Goal: Information Seeking & Learning: Learn about a topic

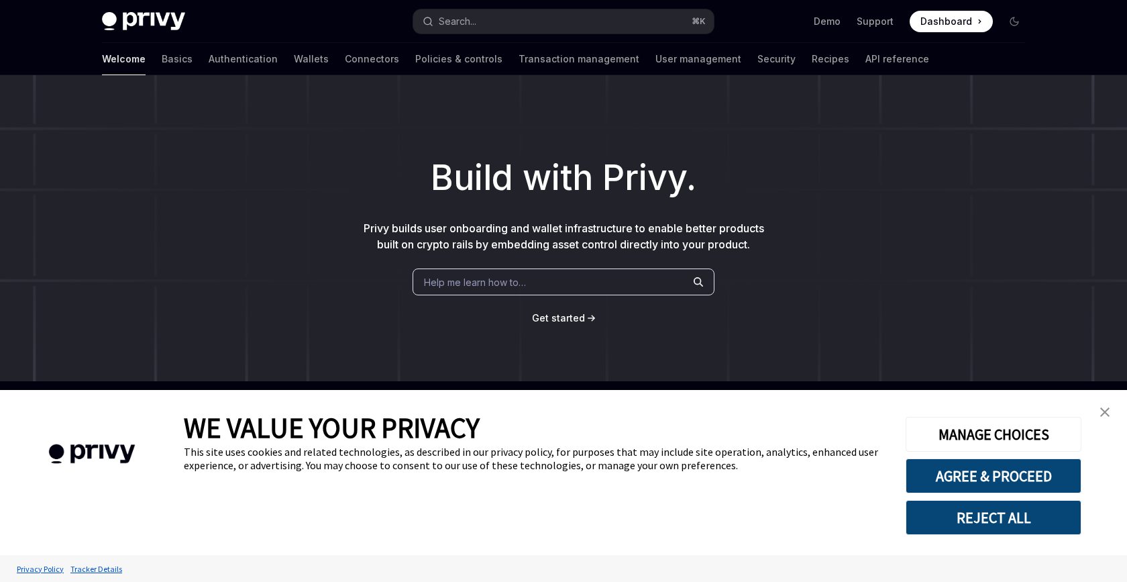
click at [517, 7] on div "Privy Docs home page Search... ⌘ K Demo Support Dashboard Dashboard Search..." at bounding box center [563, 21] width 923 height 43
click at [515, 11] on button "Search... ⌘ K" at bounding box center [563, 21] width 301 height 24
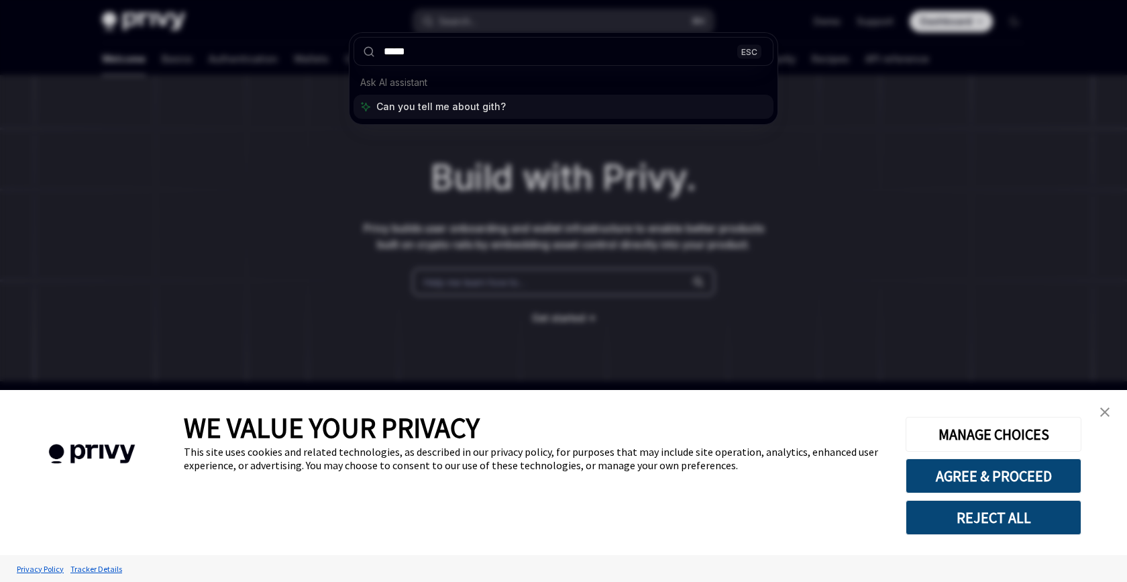
type input "******"
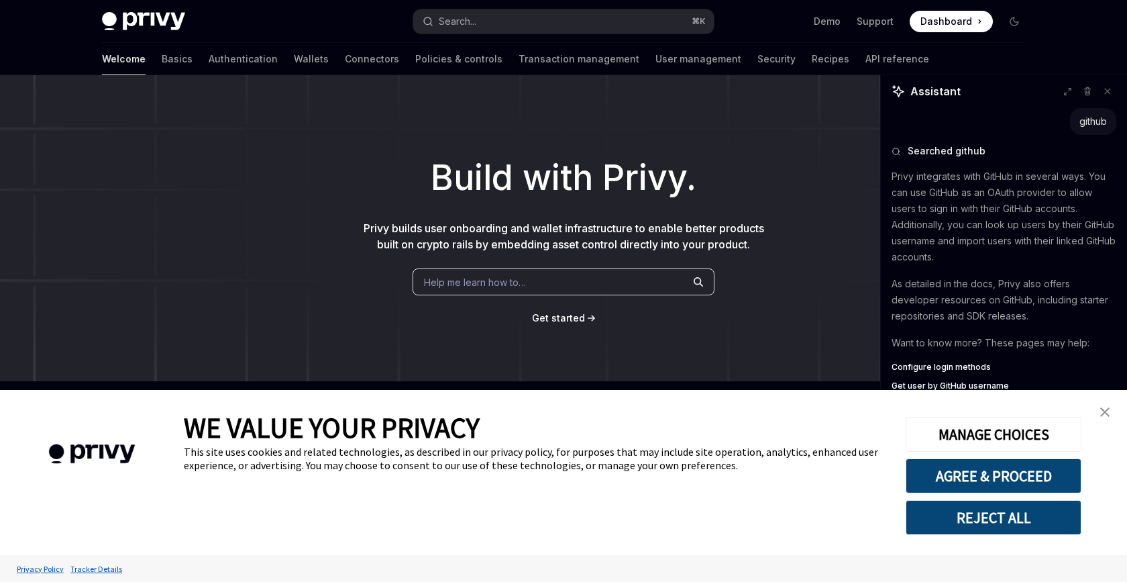
click at [1111, 409] on link "close banner" at bounding box center [1105, 412] width 27 height 27
type textarea "*"
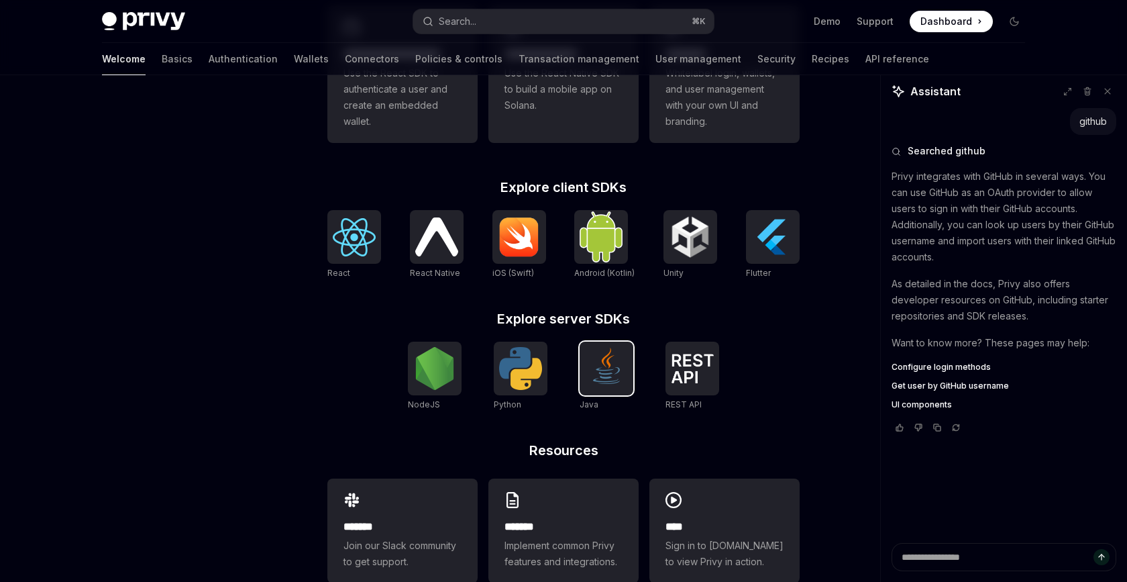
scroll to position [450, 0]
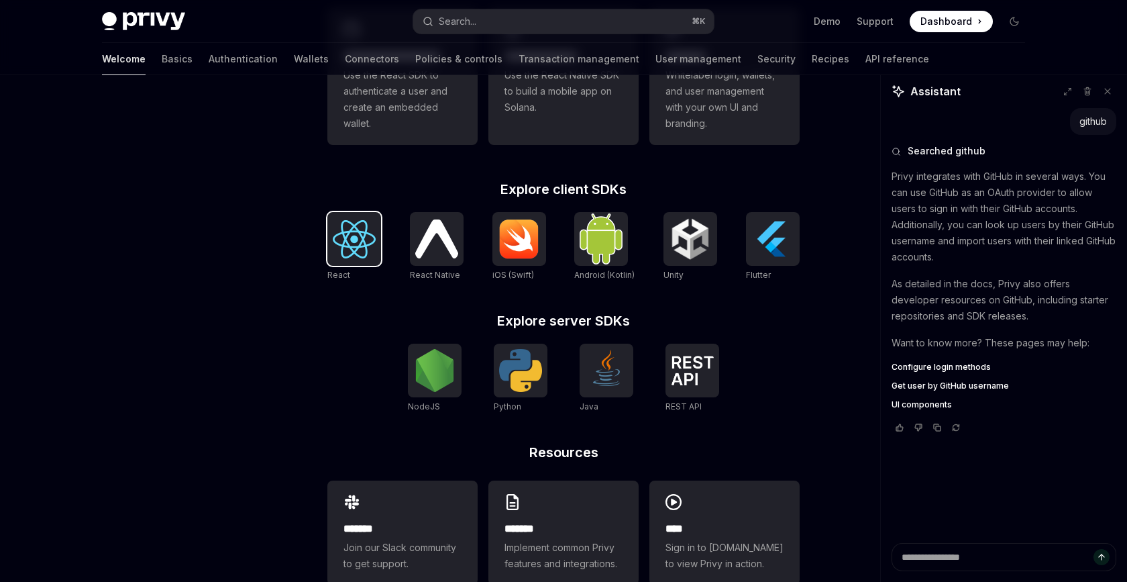
click at [372, 264] on div at bounding box center [354, 239] width 54 height 54
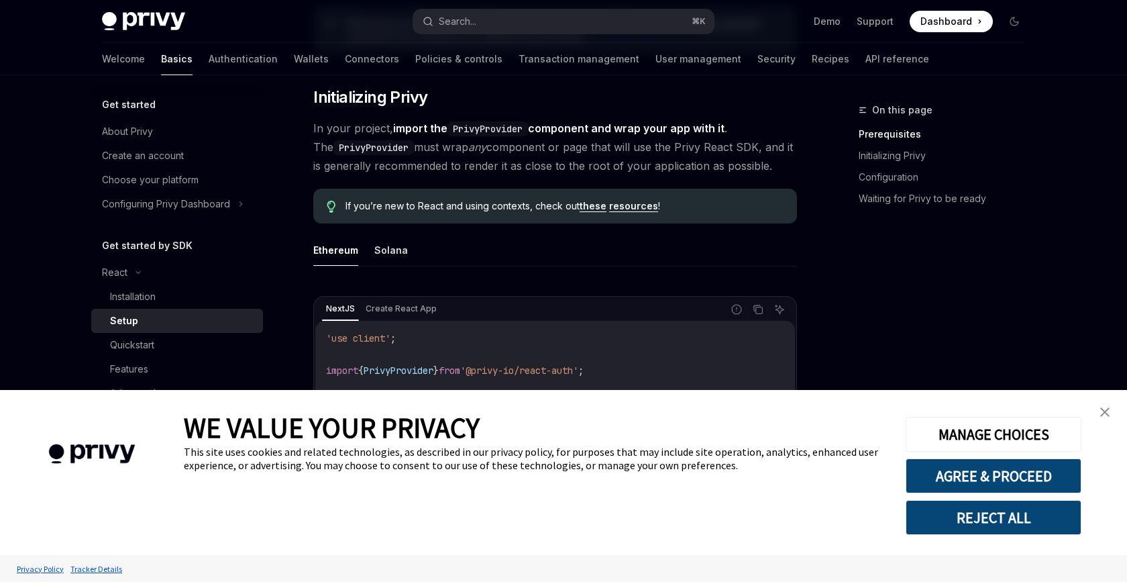
scroll to position [252, 0]
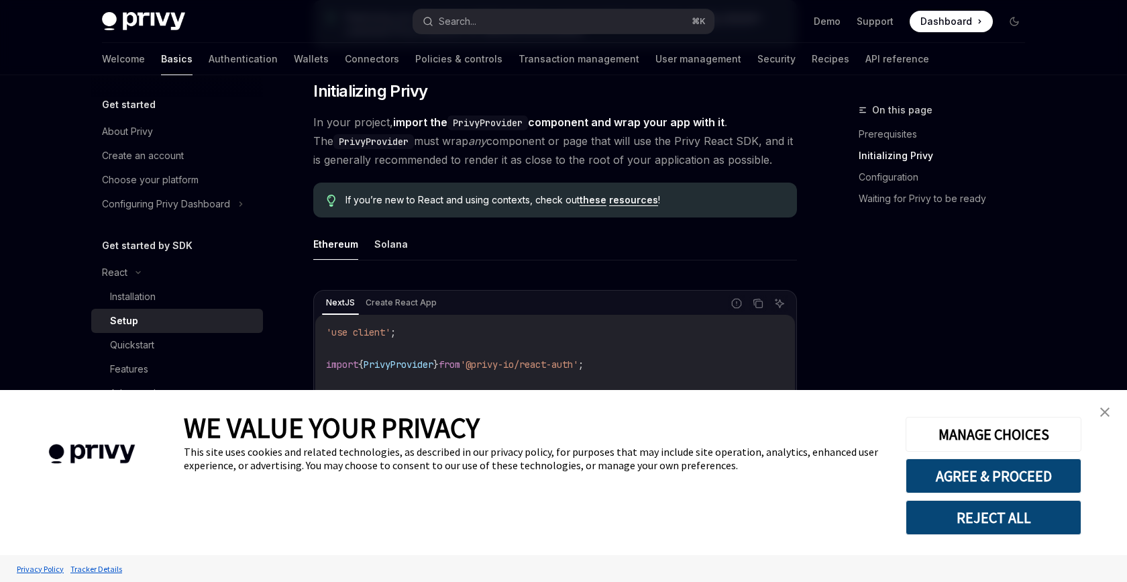
click at [1113, 403] on link "close banner" at bounding box center [1105, 412] width 27 height 27
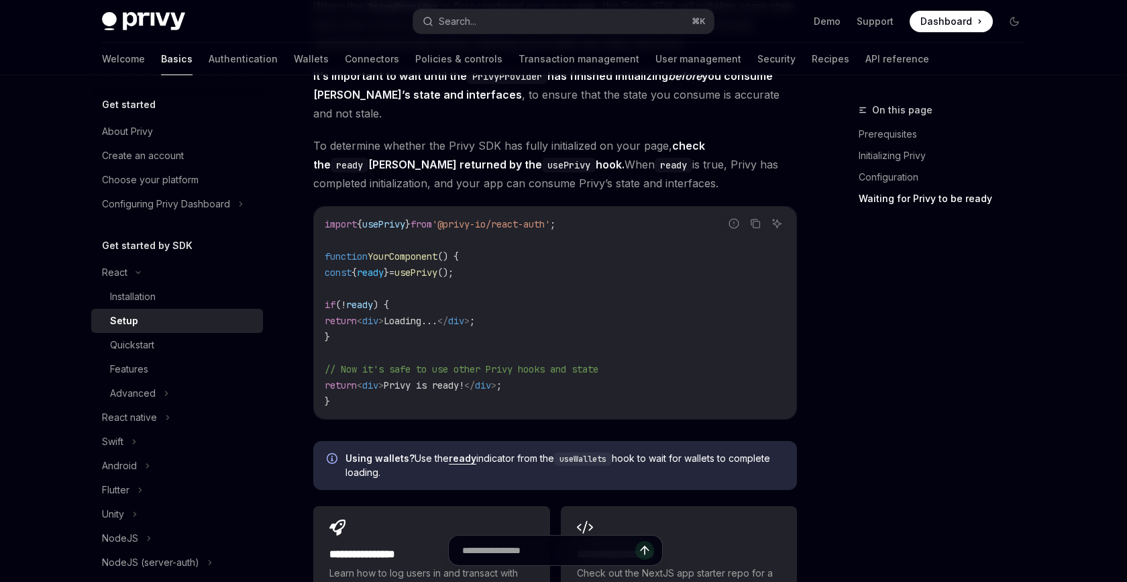
scroll to position [1396, 0]
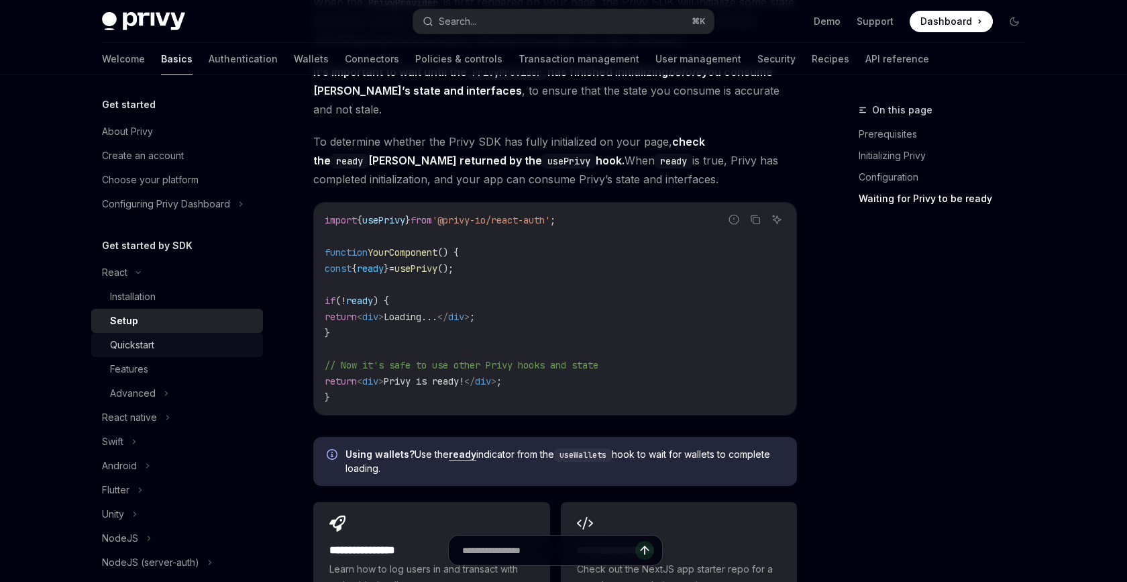
click at [159, 342] on div "Quickstart" at bounding box center [182, 345] width 145 height 16
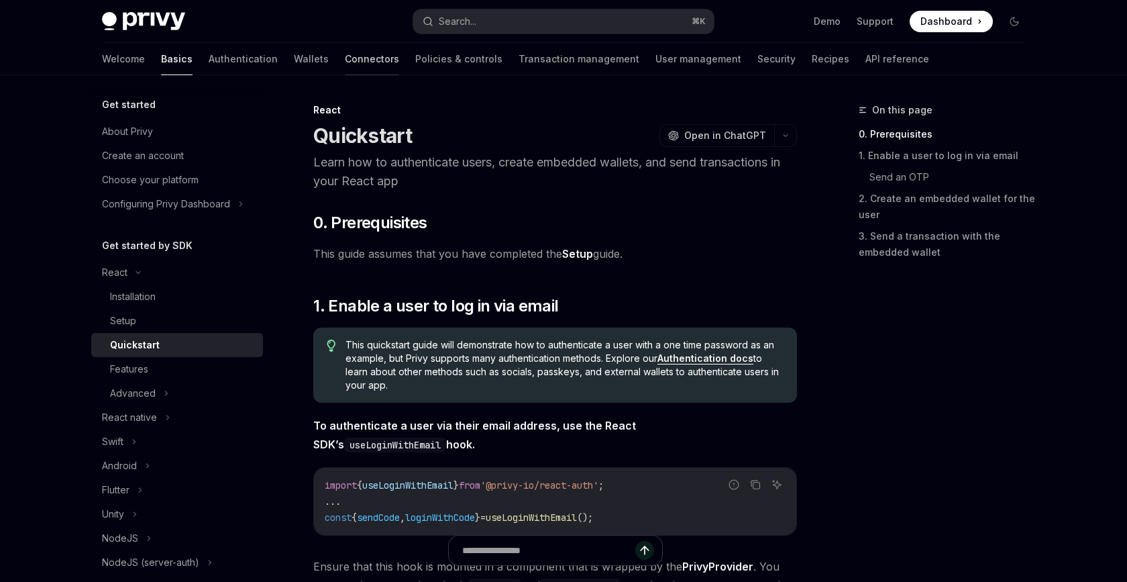
click at [345, 74] on div at bounding box center [372, 74] width 54 height 1
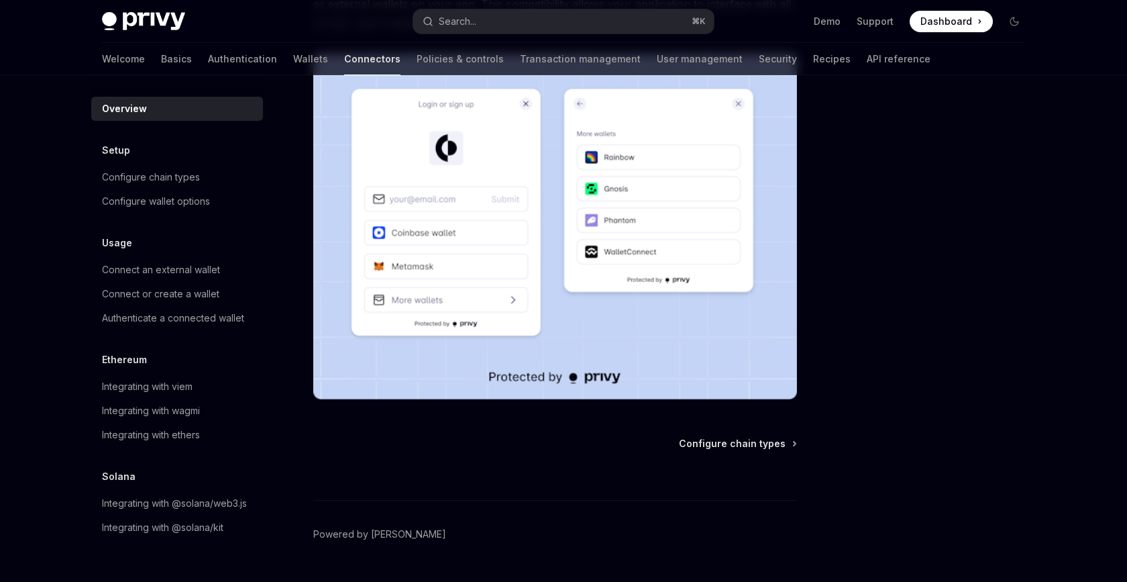
scroll to position [255, 0]
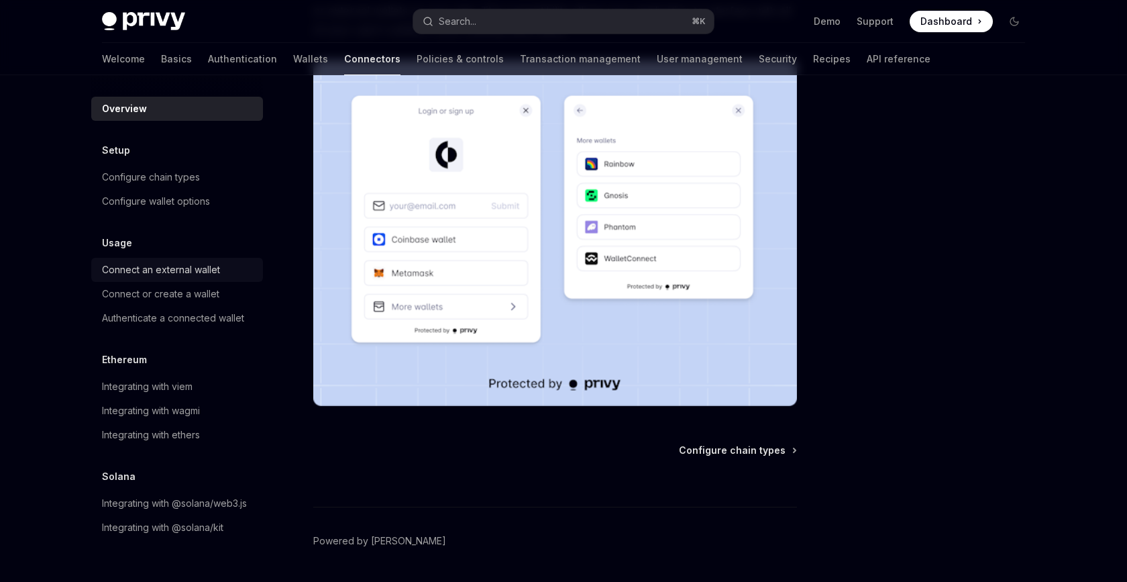
click at [156, 274] on div "Connect an external wallet" at bounding box center [161, 270] width 118 height 16
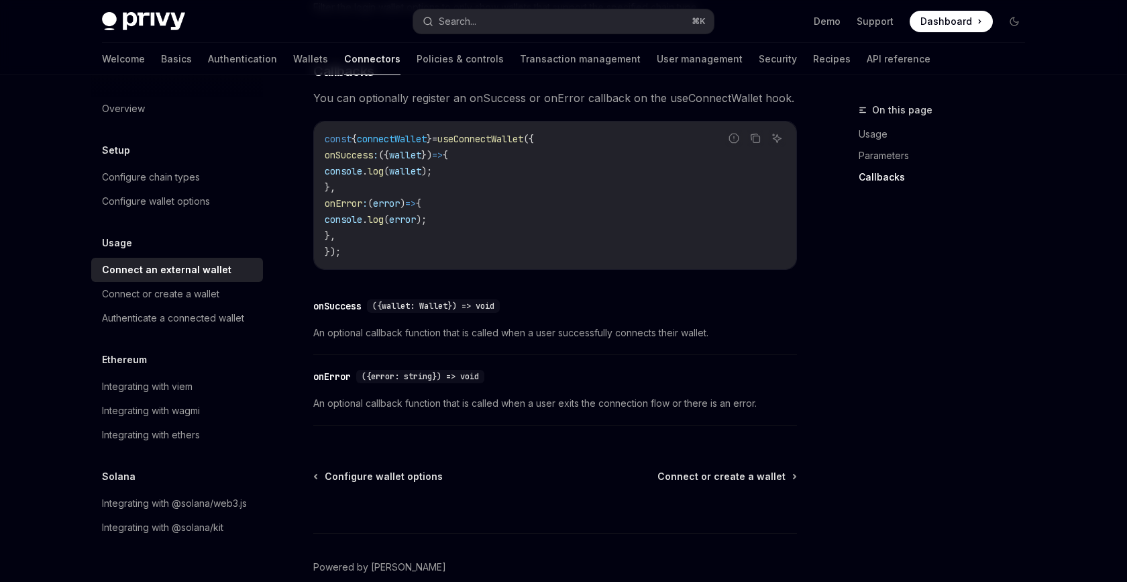
scroll to position [892, 0]
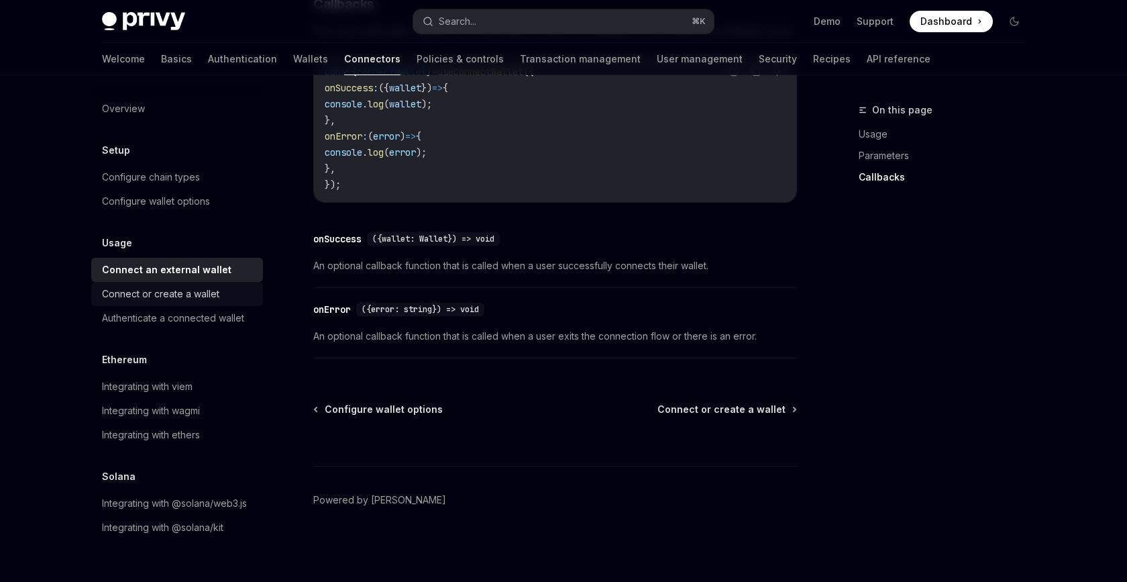
click at [182, 297] on div "Connect or create a wallet" at bounding box center [160, 294] width 117 height 16
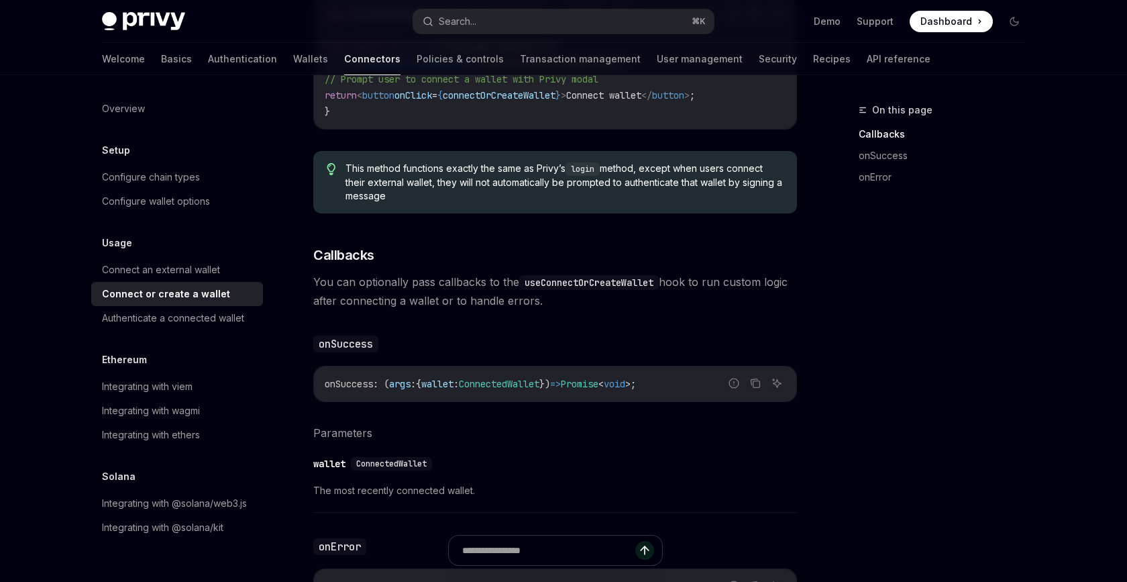
scroll to position [567, 0]
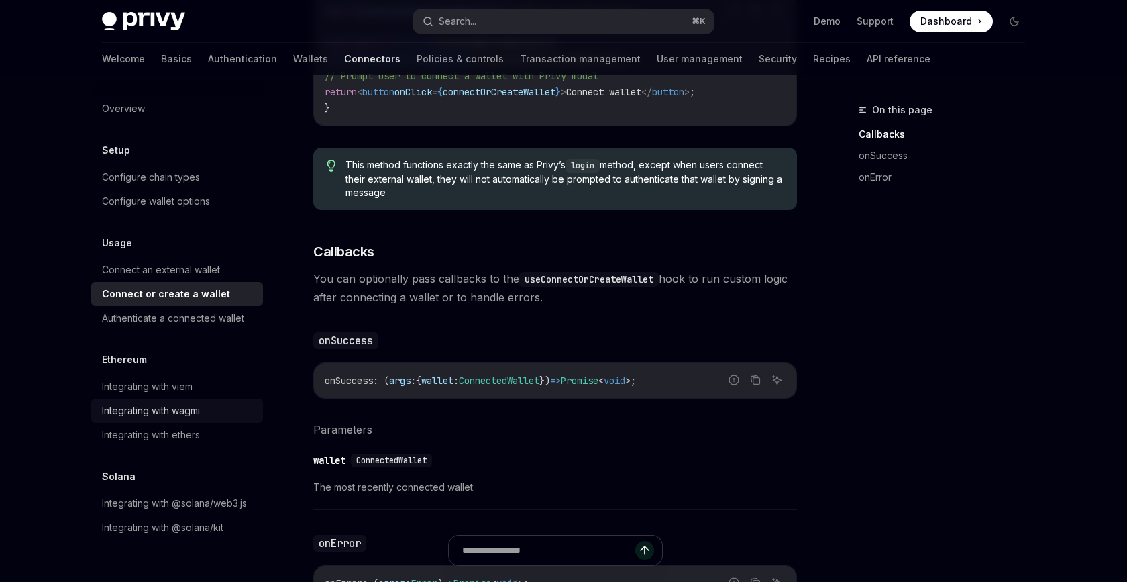
click at [178, 420] on link "Integrating with wagmi" at bounding box center [177, 411] width 172 height 24
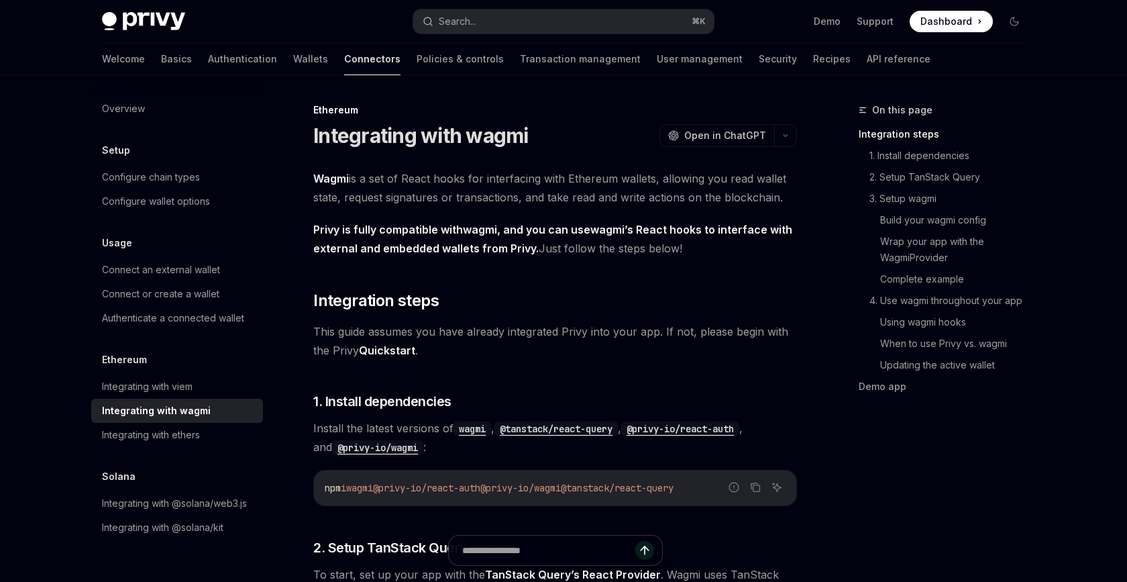
scroll to position [29, 0]
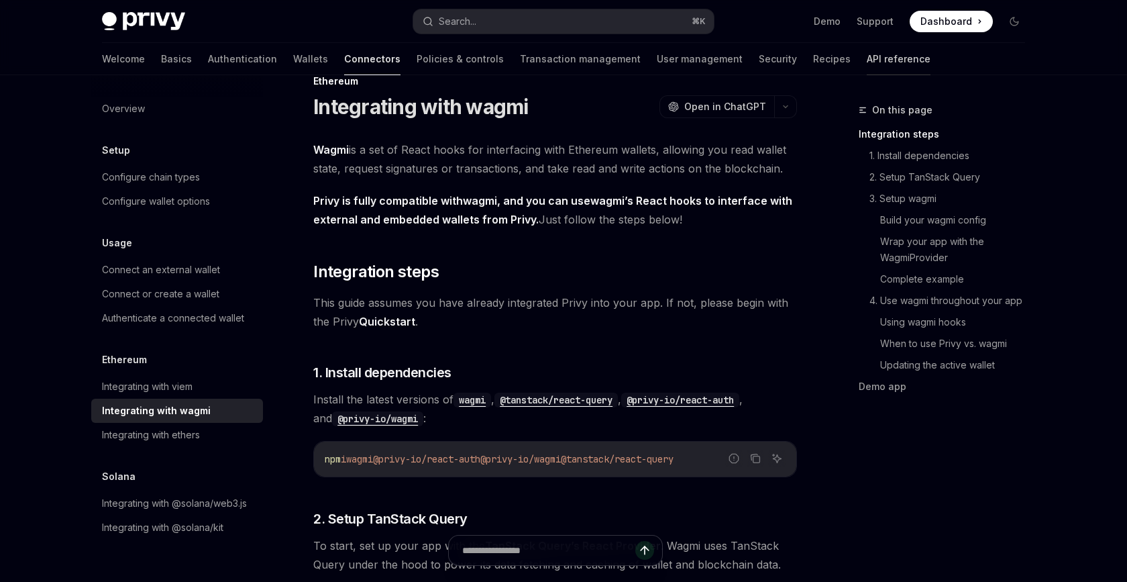
click at [867, 65] on link "API reference" at bounding box center [899, 59] width 64 height 32
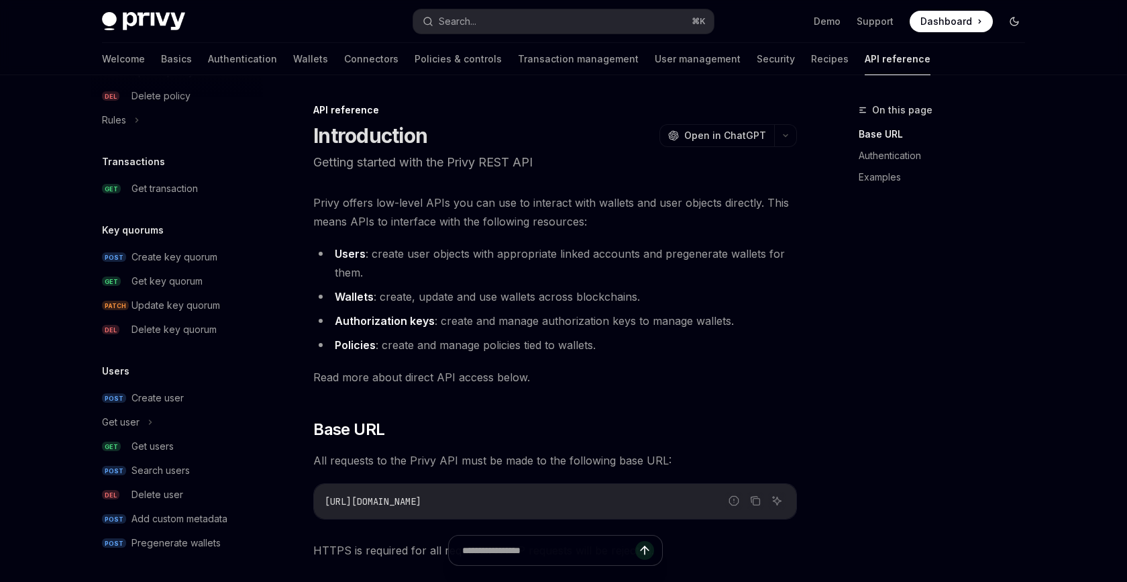
click at [1013, 19] on icon "Toggle dark mode" at bounding box center [1014, 21] width 11 height 11
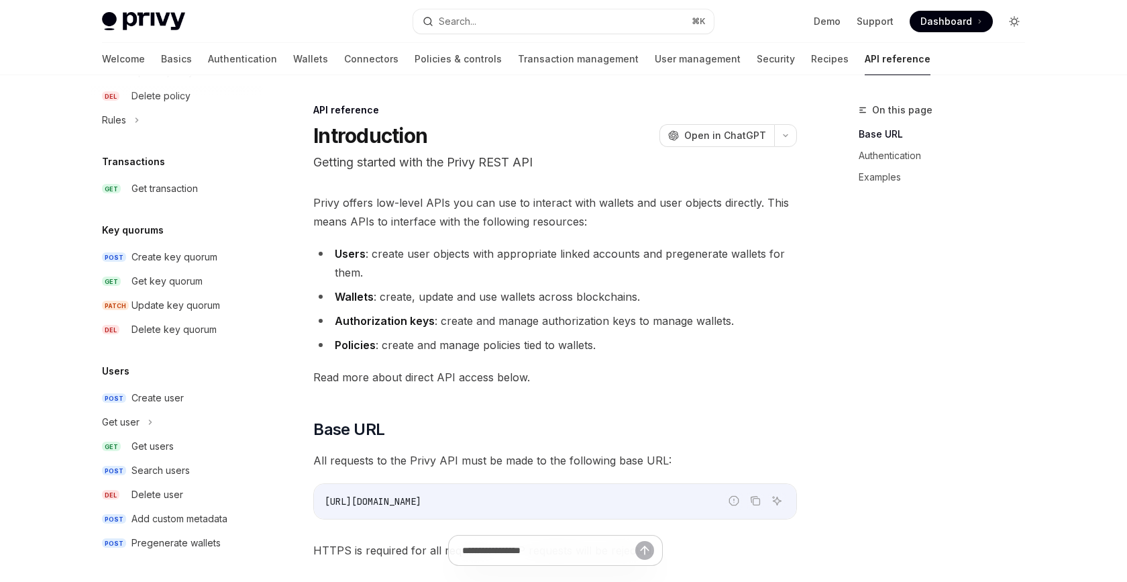
click at [1013, 19] on icon "Toggle dark mode" at bounding box center [1014, 21] width 11 height 11
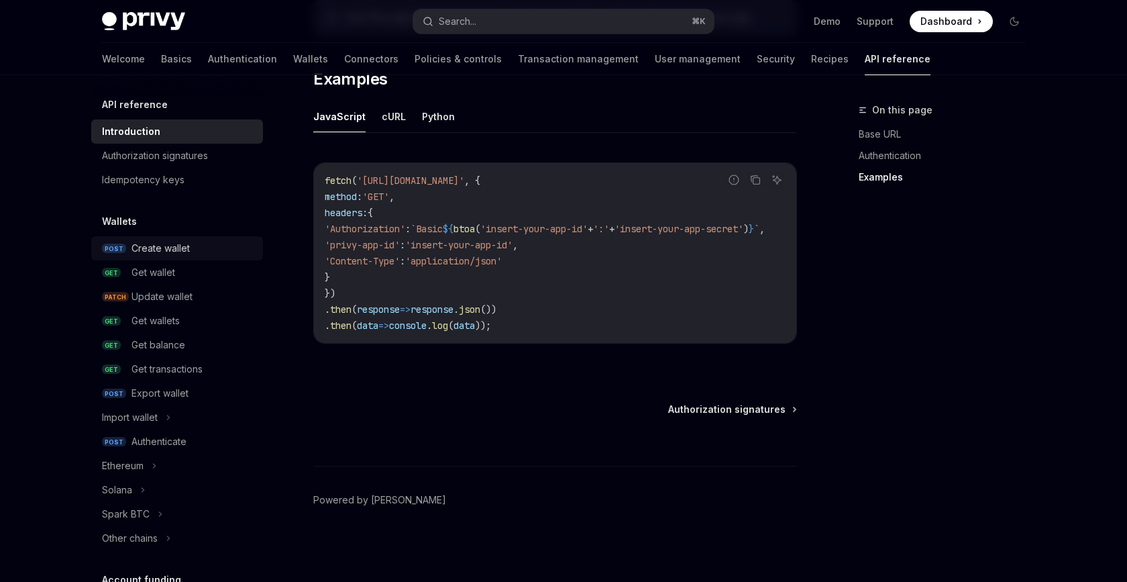
click at [196, 253] on div "Create wallet" at bounding box center [193, 248] width 123 height 16
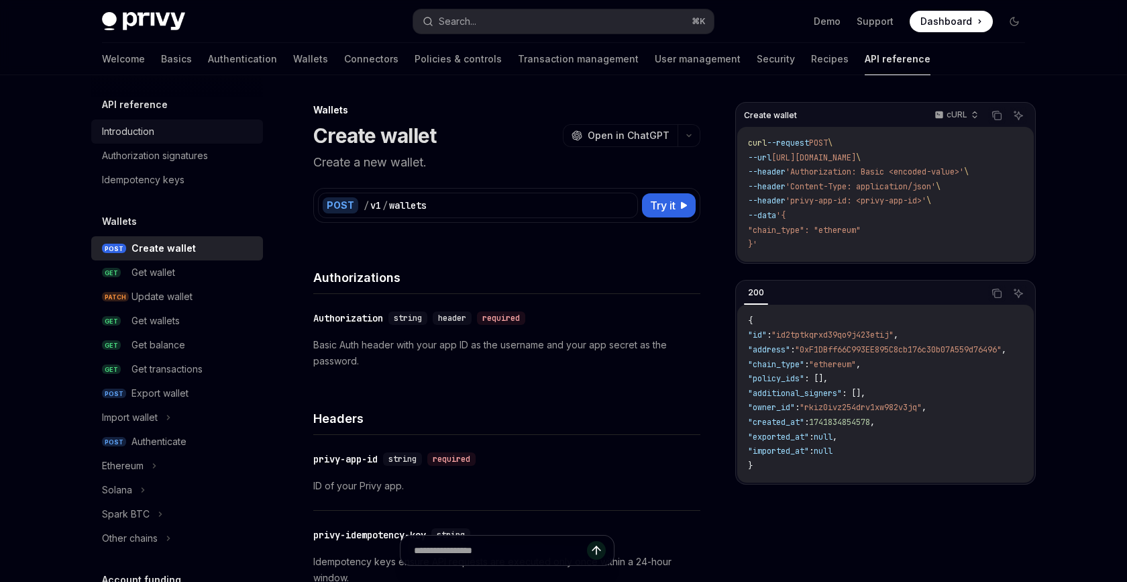
click at [164, 122] on link "Introduction" at bounding box center [177, 131] width 172 height 24
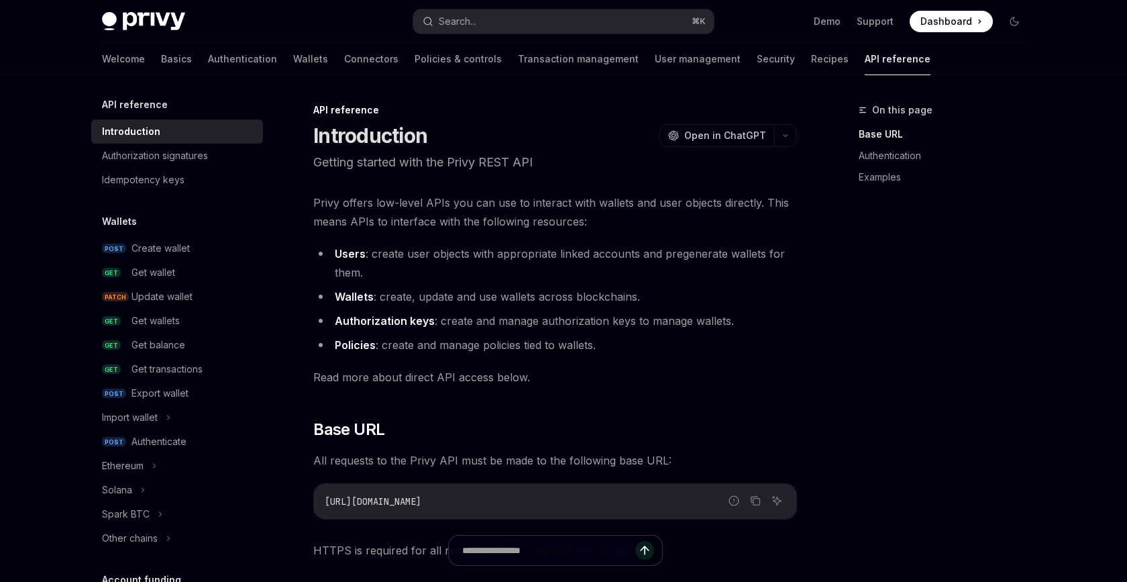
scroll to position [11, 0]
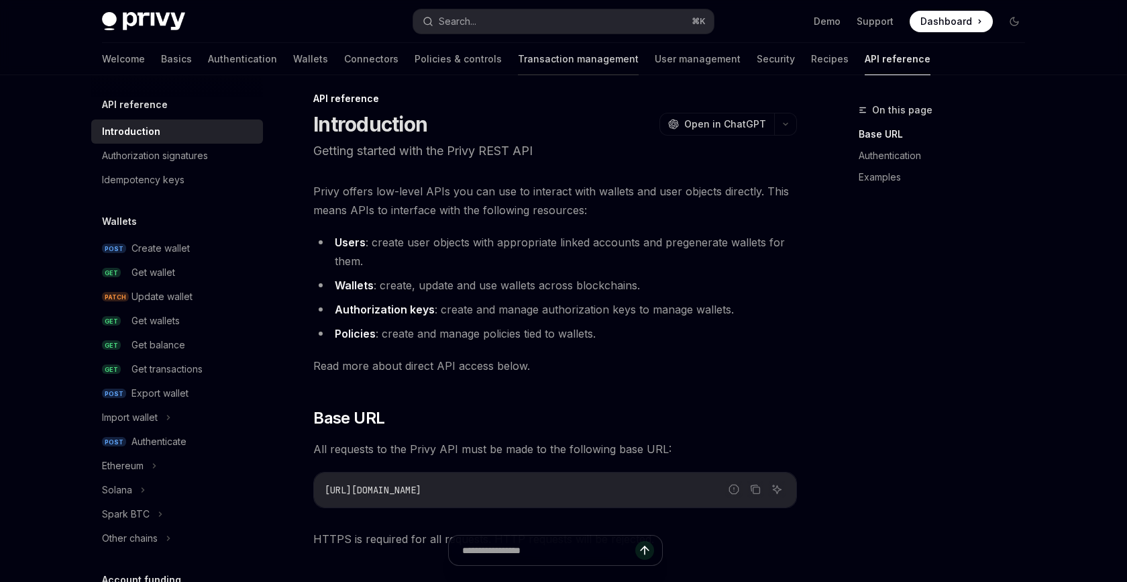
click at [518, 52] on link "Transaction management" at bounding box center [578, 59] width 121 height 32
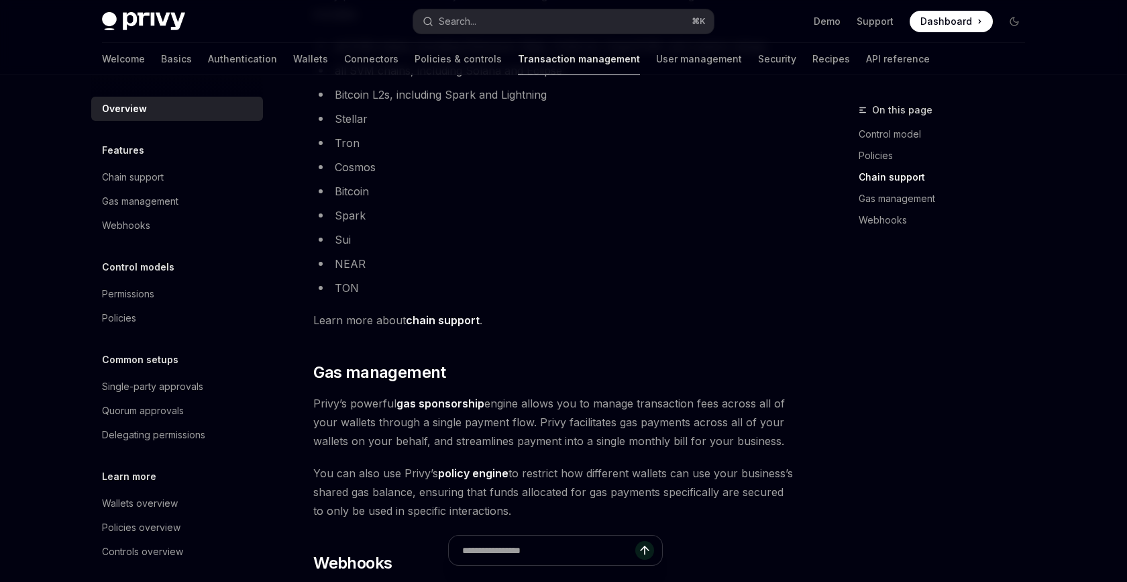
scroll to position [867, 0]
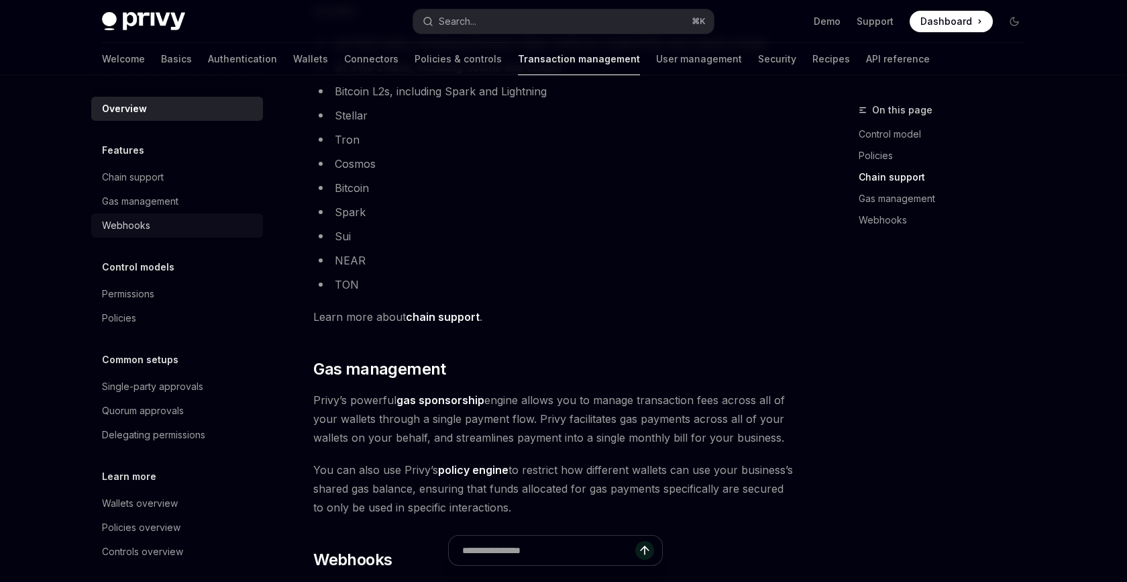
click at [143, 223] on div "Webhooks" at bounding box center [126, 225] width 48 height 16
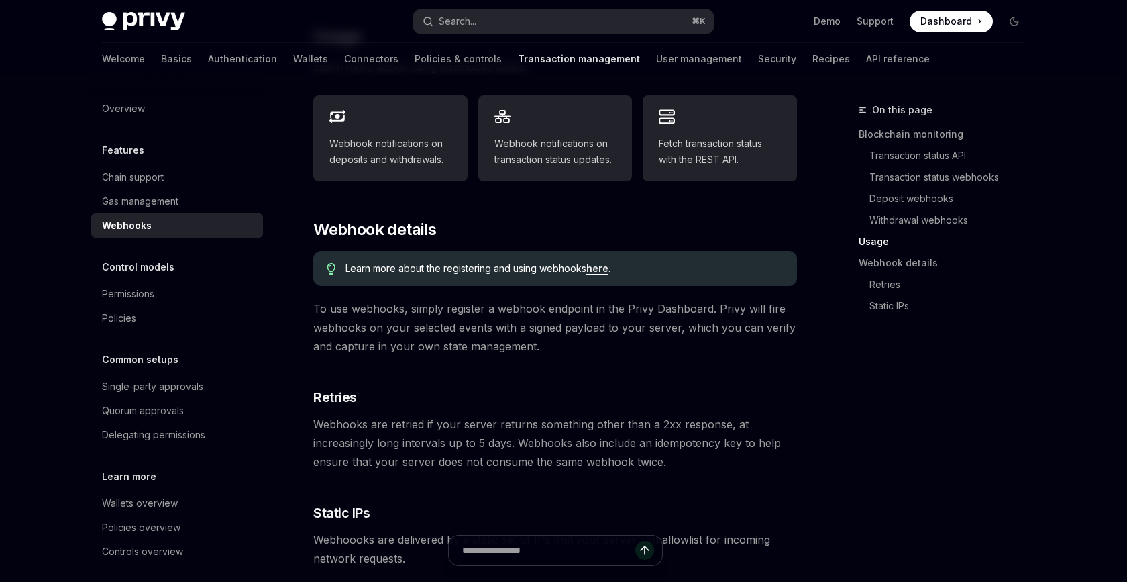
scroll to position [848, 0]
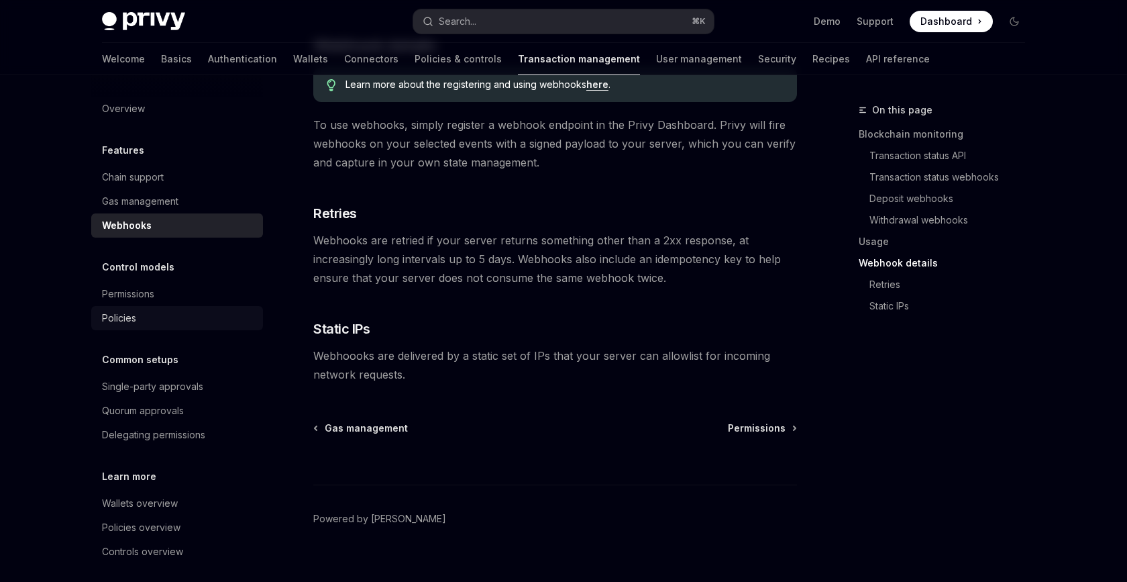
click at [169, 329] on link "Policies" at bounding box center [177, 318] width 172 height 24
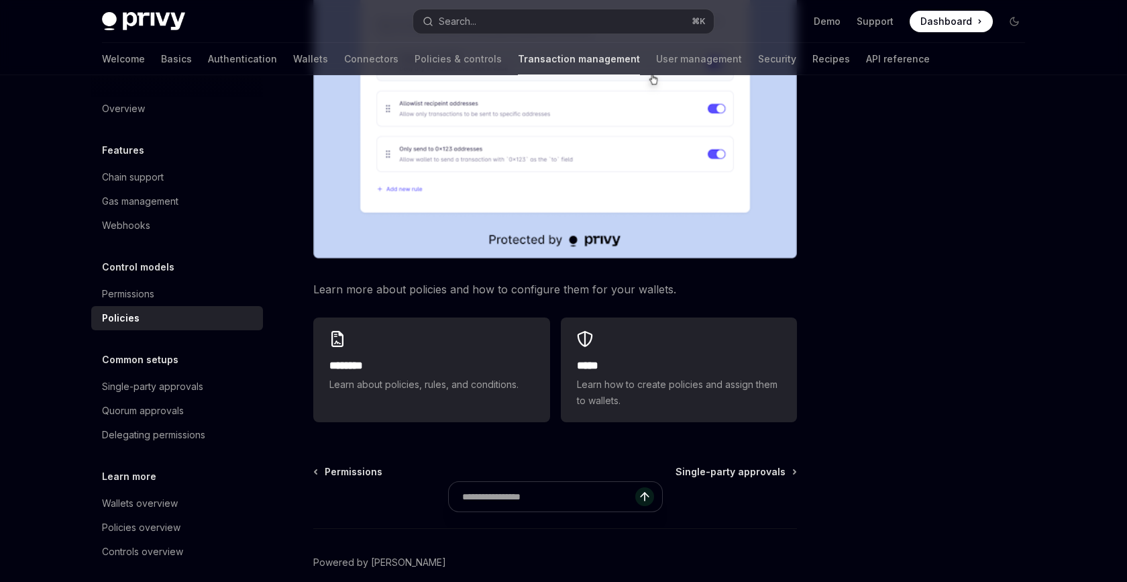
scroll to position [644, 0]
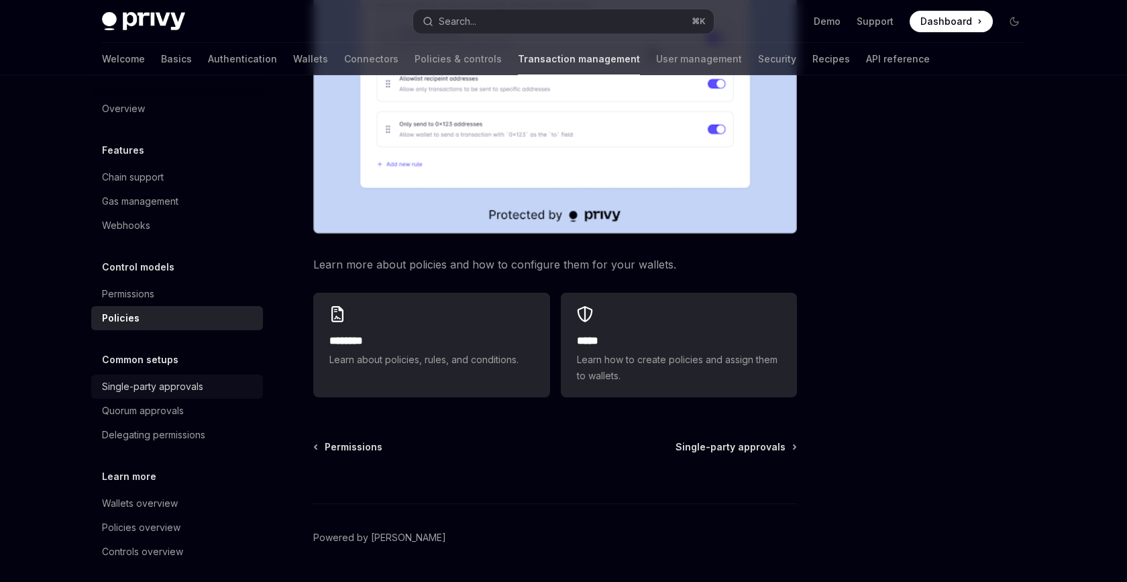
click at [153, 387] on div "Single-party approvals" at bounding box center [152, 386] width 101 height 16
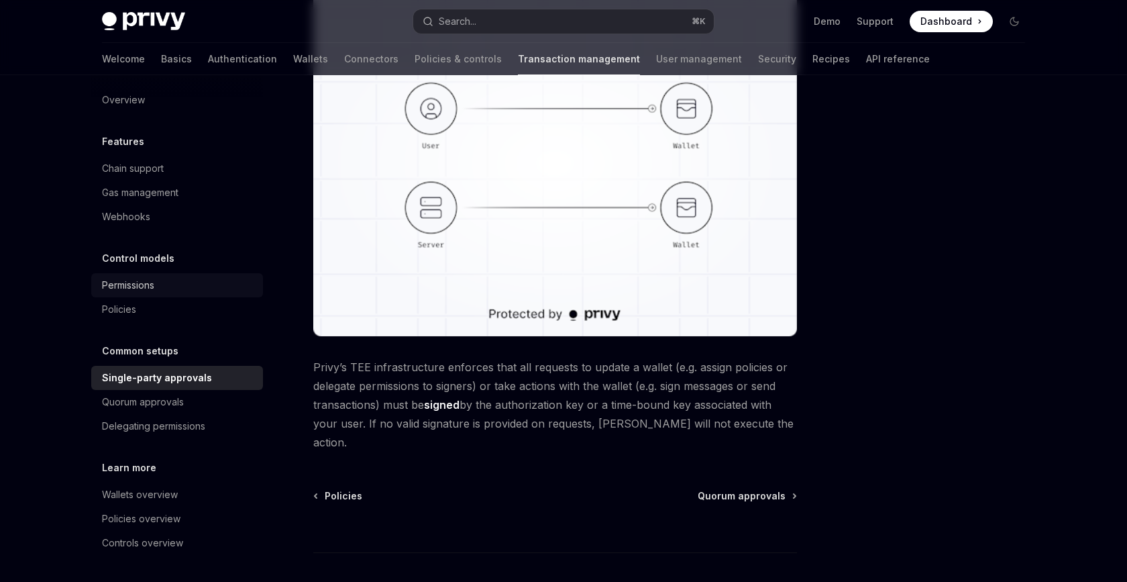
scroll to position [275, 0]
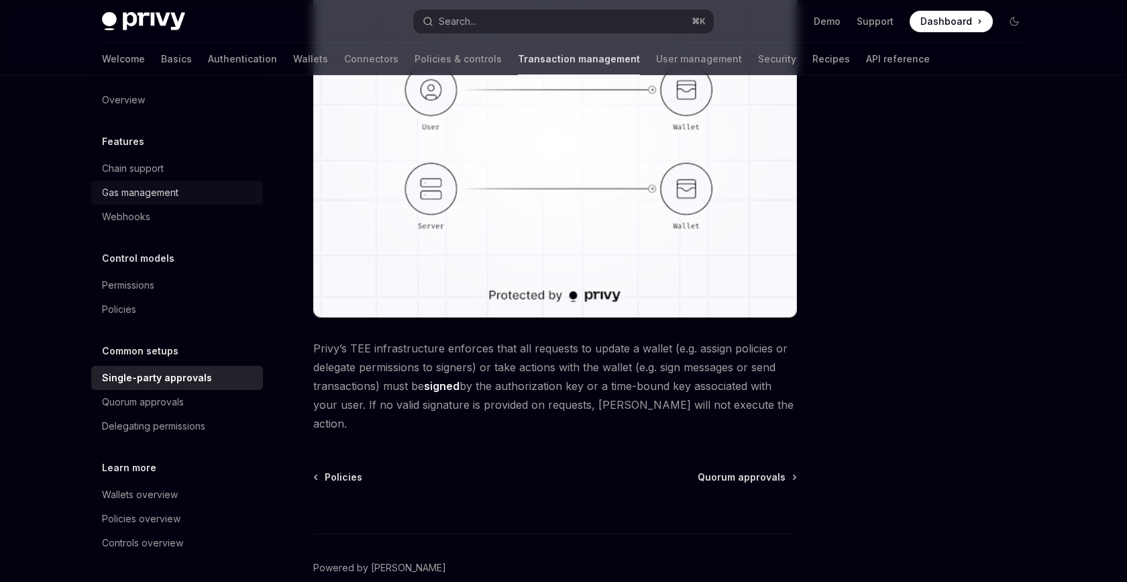
click at [218, 203] on link "Gas management" at bounding box center [177, 193] width 172 height 24
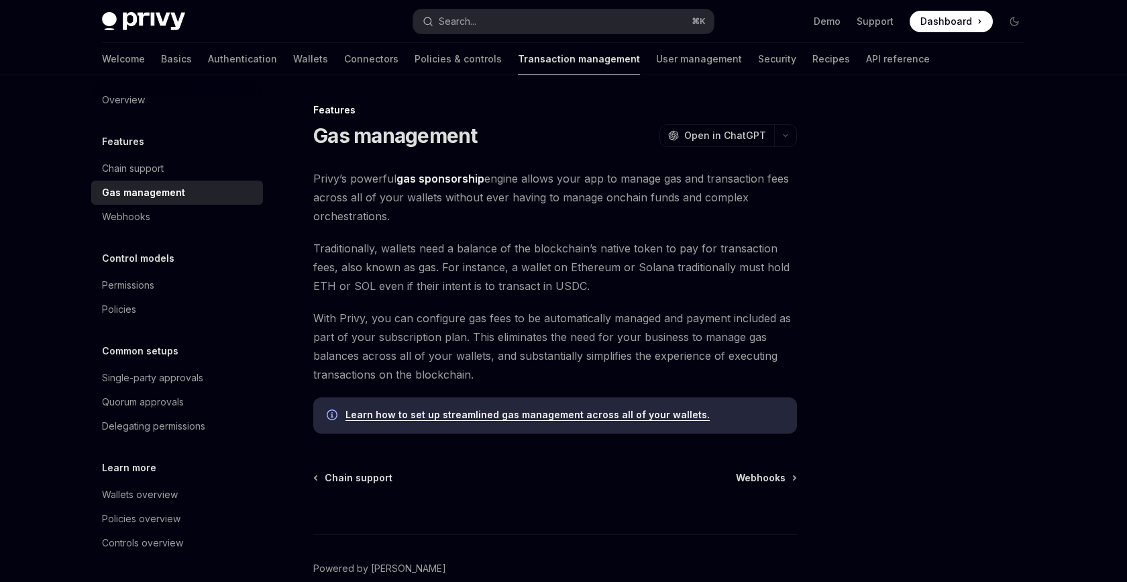
click at [613, 226] on div "Privy’s powerful gas sponsorship engine allows your app to manage gas and trans…" at bounding box center [555, 301] width 484 height 264
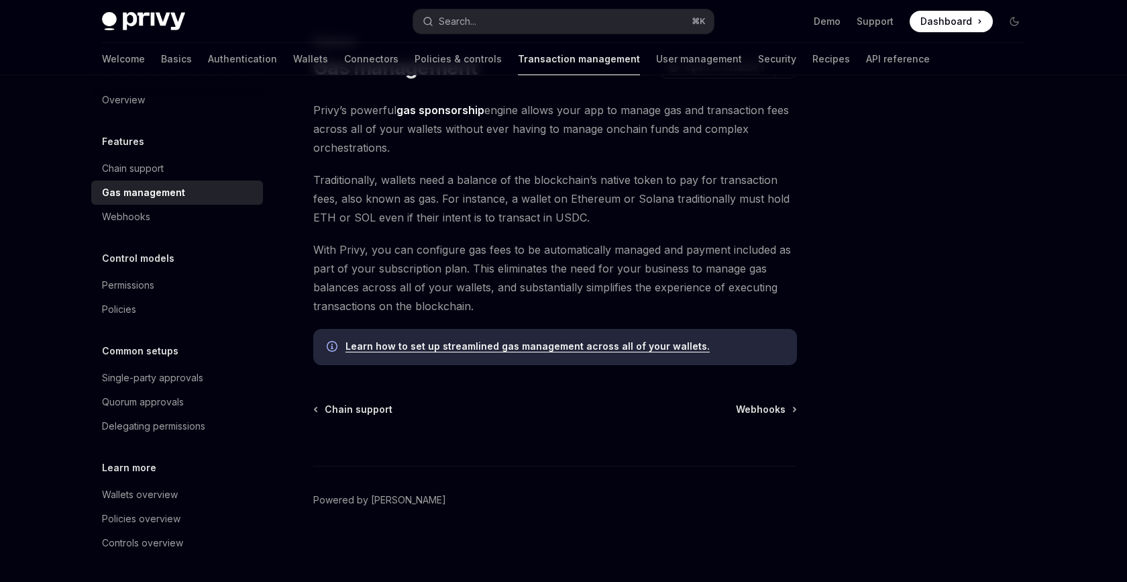
click at [613, 226] on span "Traditionally, wallets need a balance of the blockchain’s native token to pay f…" at bounding box center [555, 198] width 484 height 56
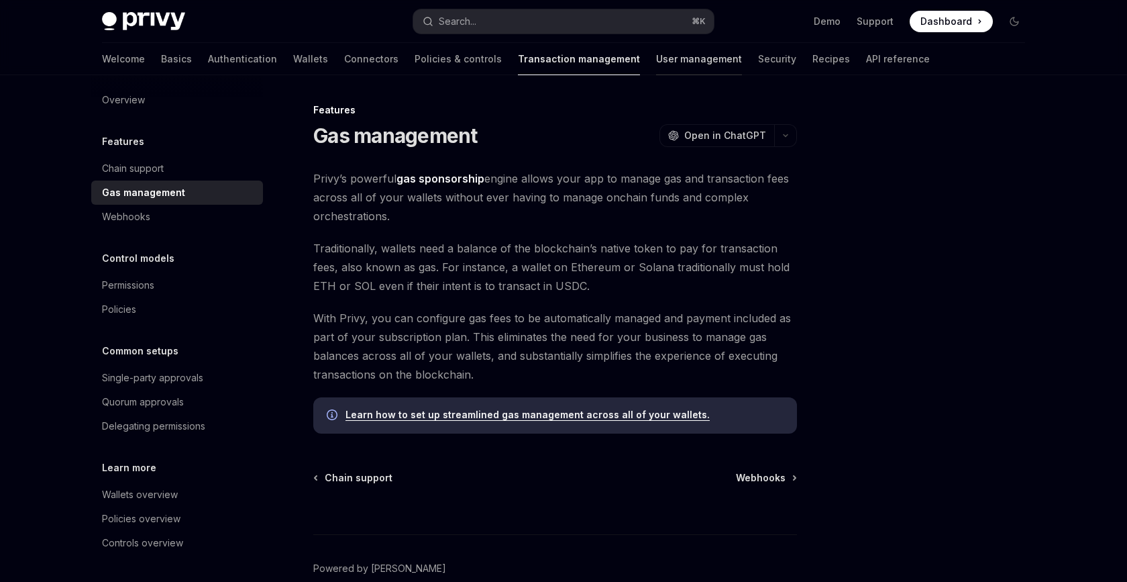
click at [656, 68] on link "User management" at bounding box center [699, 59] width 86 height 32
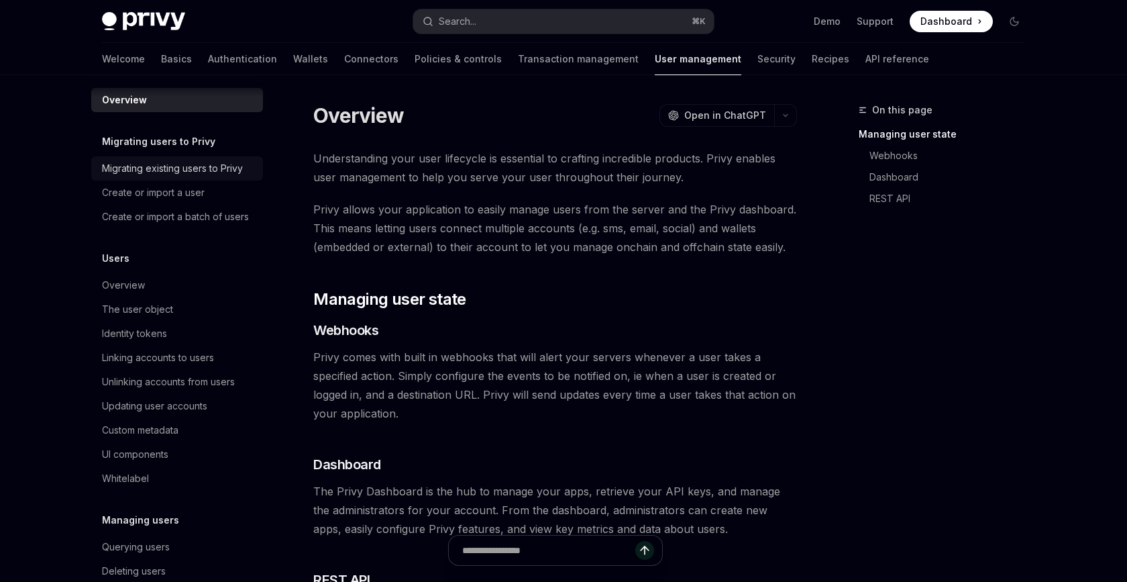
click at [172, 169] on div "Migrating existing users to Privy" at bounding box center [172, 168] width 141 height 16
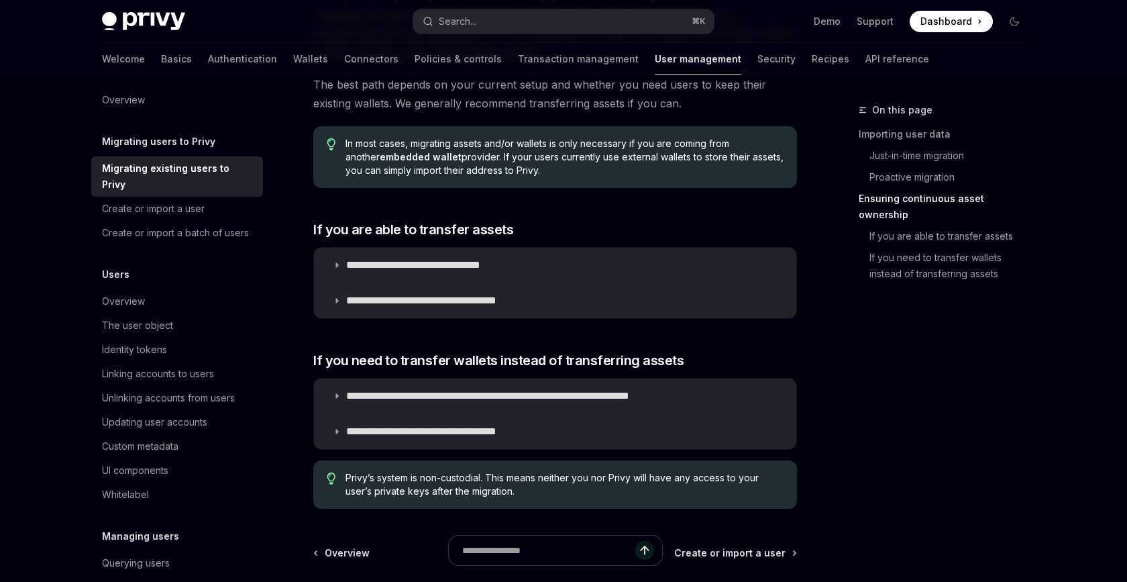
scroll to position [1645, 0]
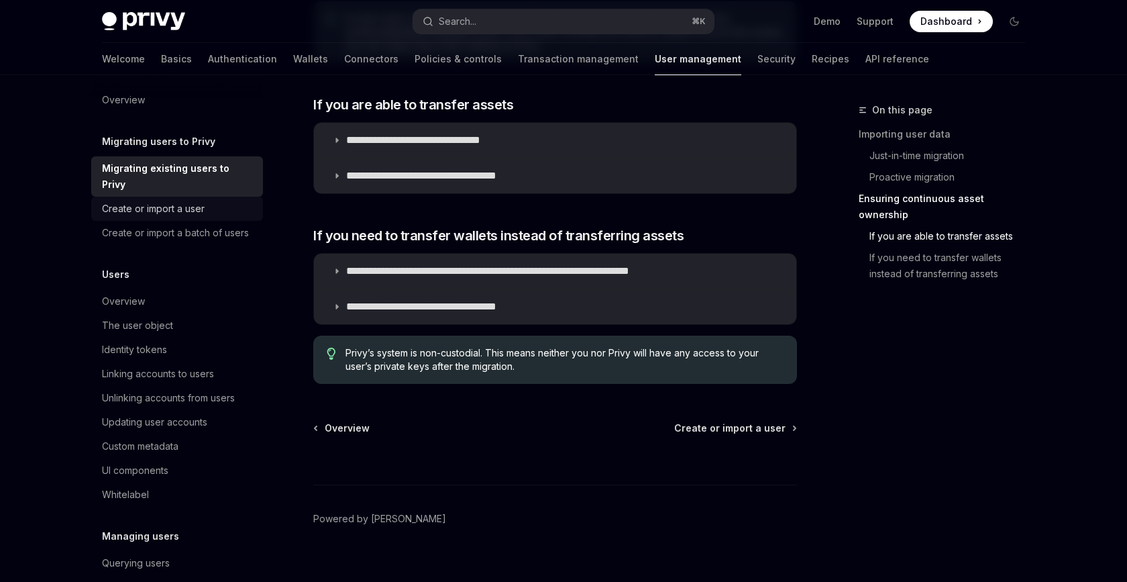
click at [228, 201] on div "Create or import a user" at bounding box center [178, 209] width 153 height 16
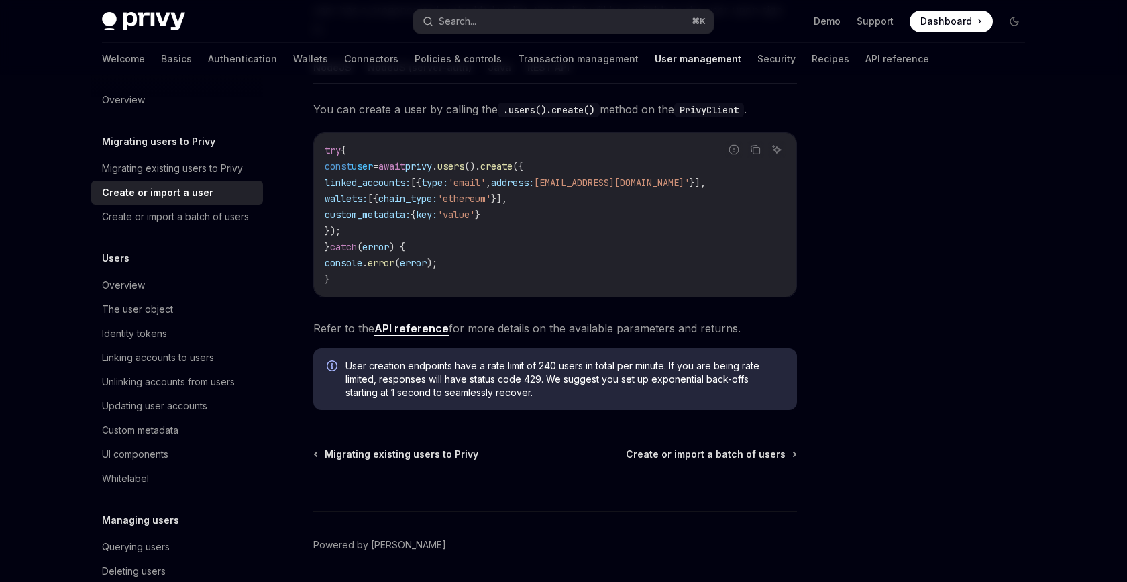
scroll to position [283, 0]
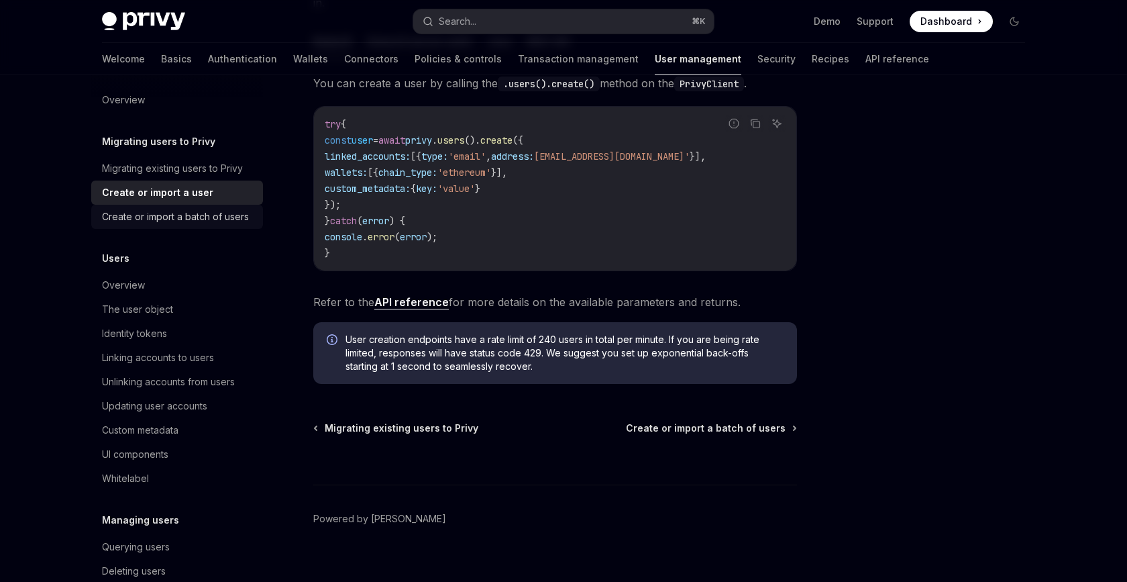
click at [183, 222] on div "Create or import a batch of users" at bounding box center [175, 217] width 147 height 16
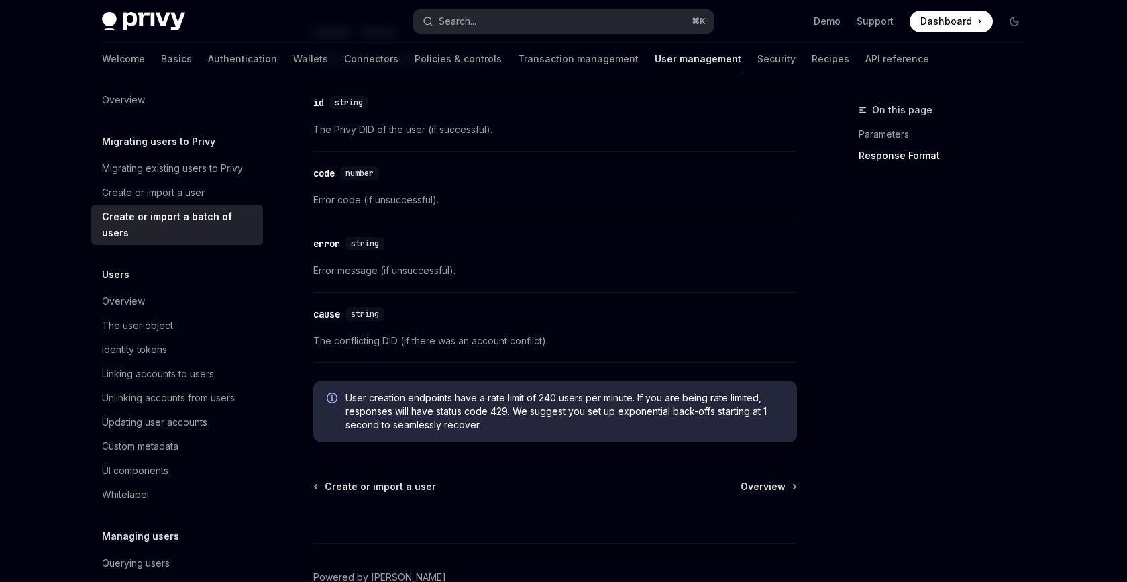
scroll to position [2627, 0]
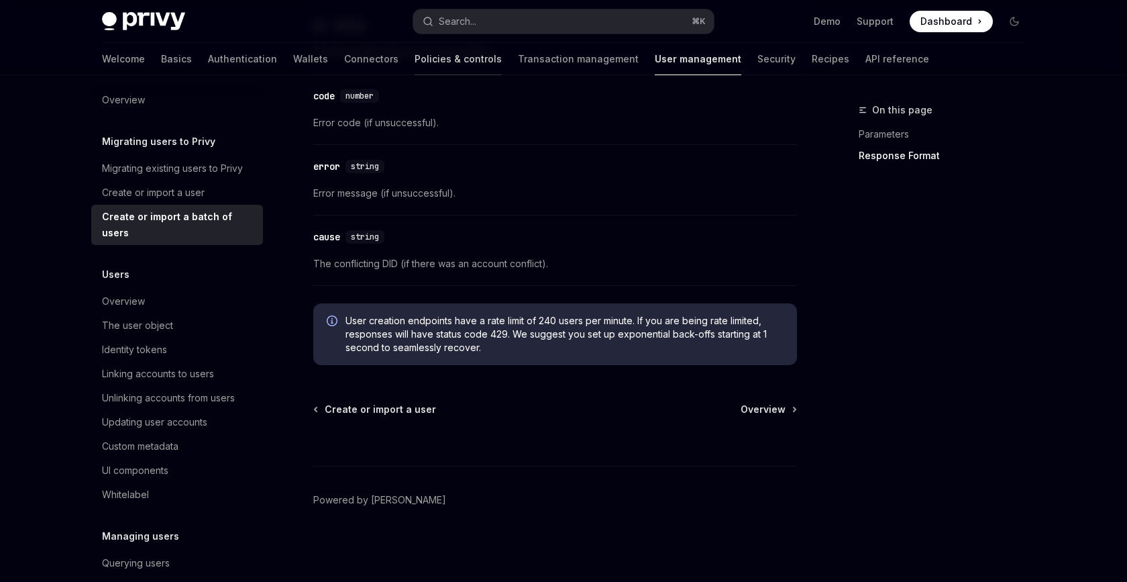
click at [415, 67] on link "Policies & controls" at bounding box center [458, 59] width 87 height 32
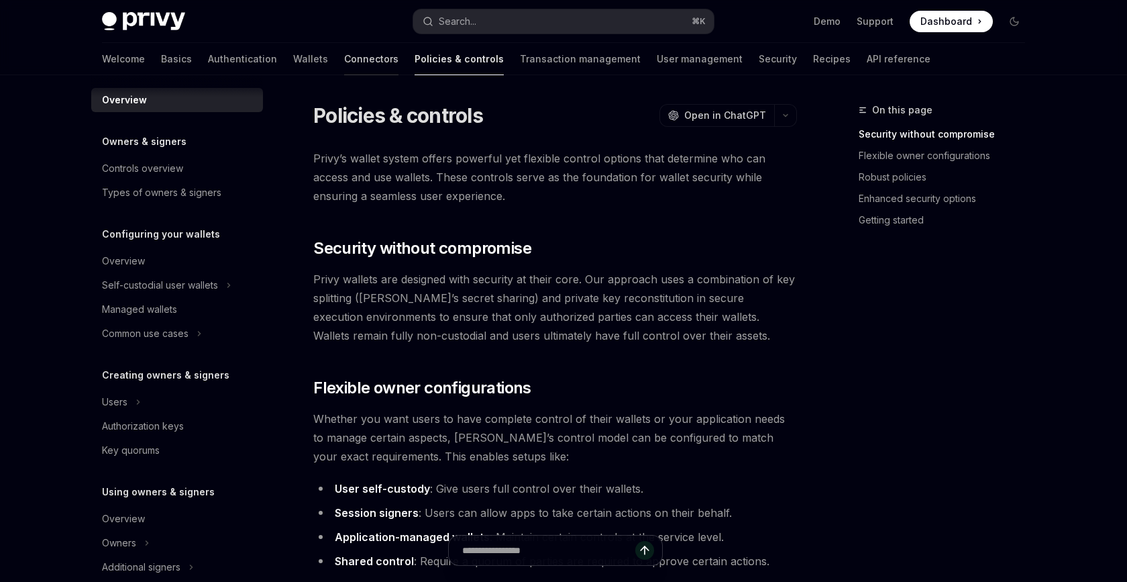
click at [344, 65] on link "Connectors" at bounding box center [371, 59] width 54 height 32
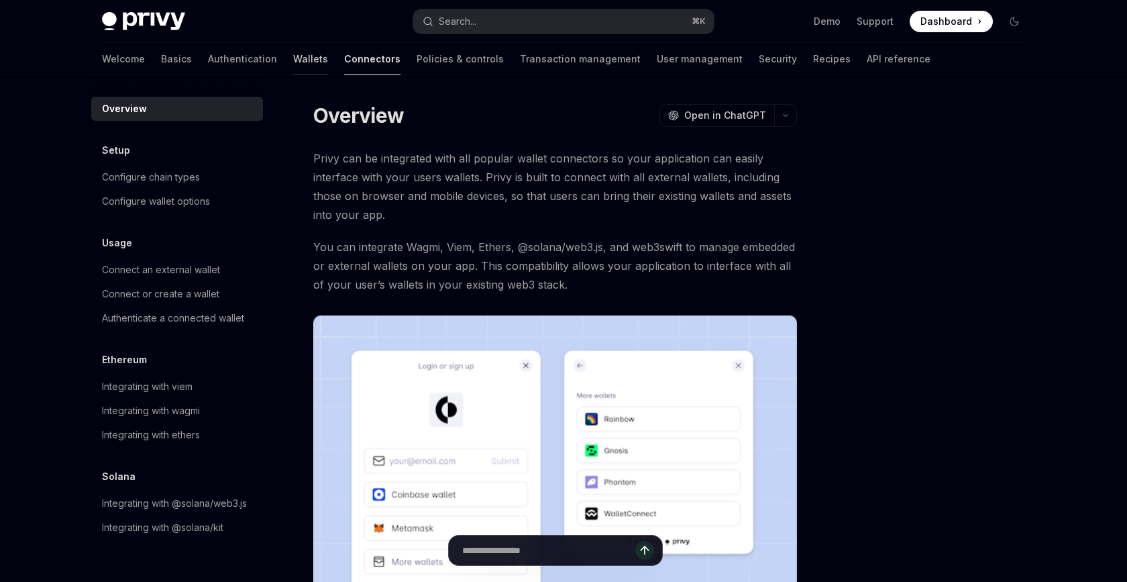
click at [293, 62] on link "Wallets" at bounding box center [310, 59] width 35 height 32
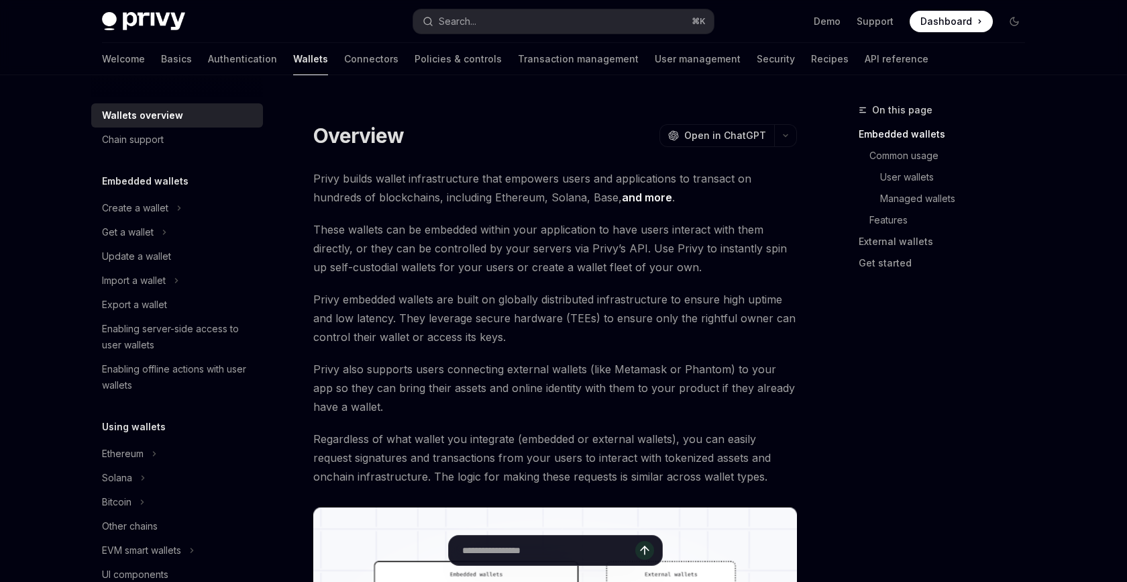
click at [414, 136] on div "Overview OpenAI Open in ChatGPT" at bounding box center [555, 135] width 484 height 24
click at [543, 290] on span "Privy embedded wallets are built on globally distributed infrastructure to ensu…" at bounding box center [555, 318] width 484 height 56
click at [622, 191] on link "and more" at bounding box center [647, 198] width 50 height 14
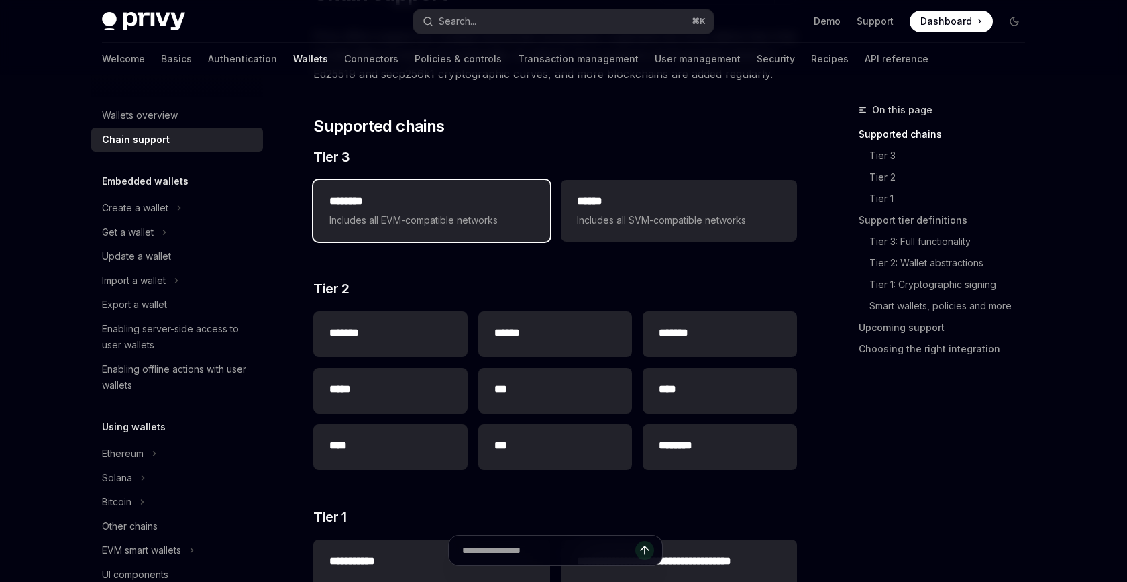
scroll to position [138, 0]
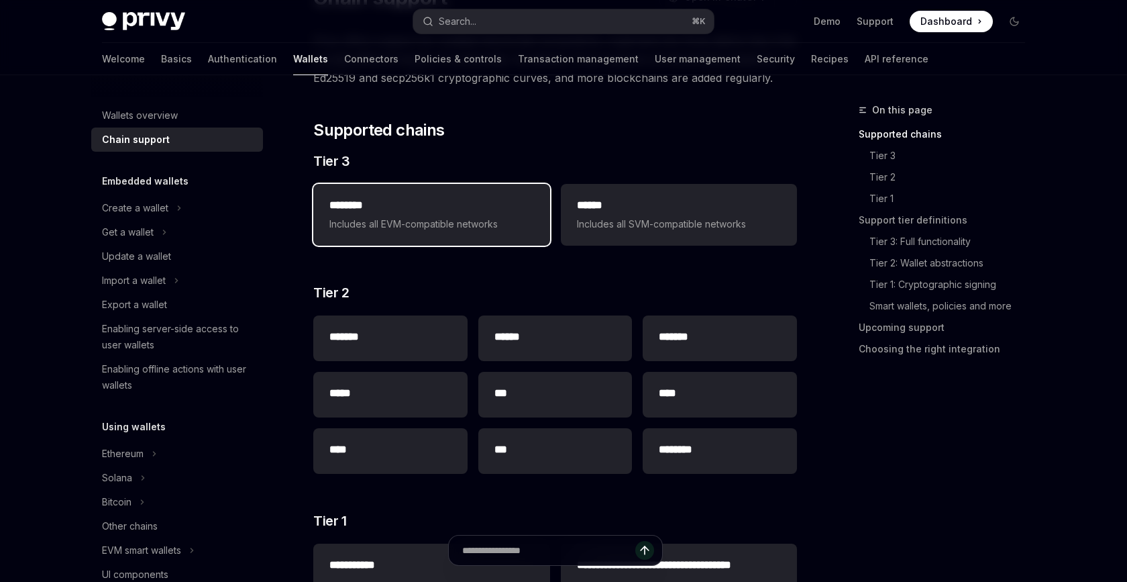
click at [418, 221] on span "Includes all EVM-compatible networks" at bounding box center [431, 224] width 204 height 16
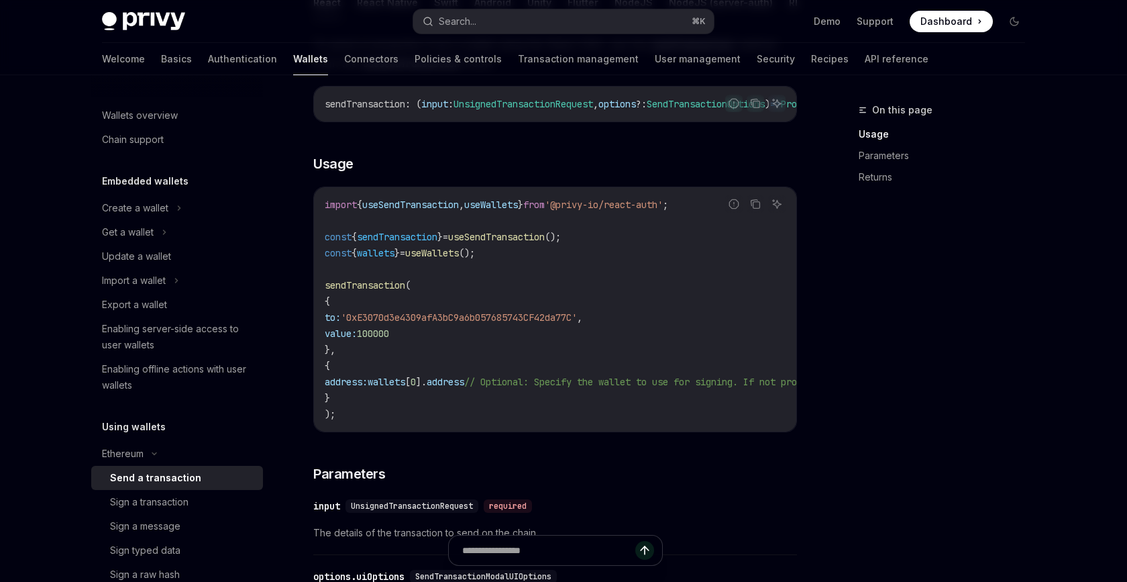
scroll to position [204, 0]
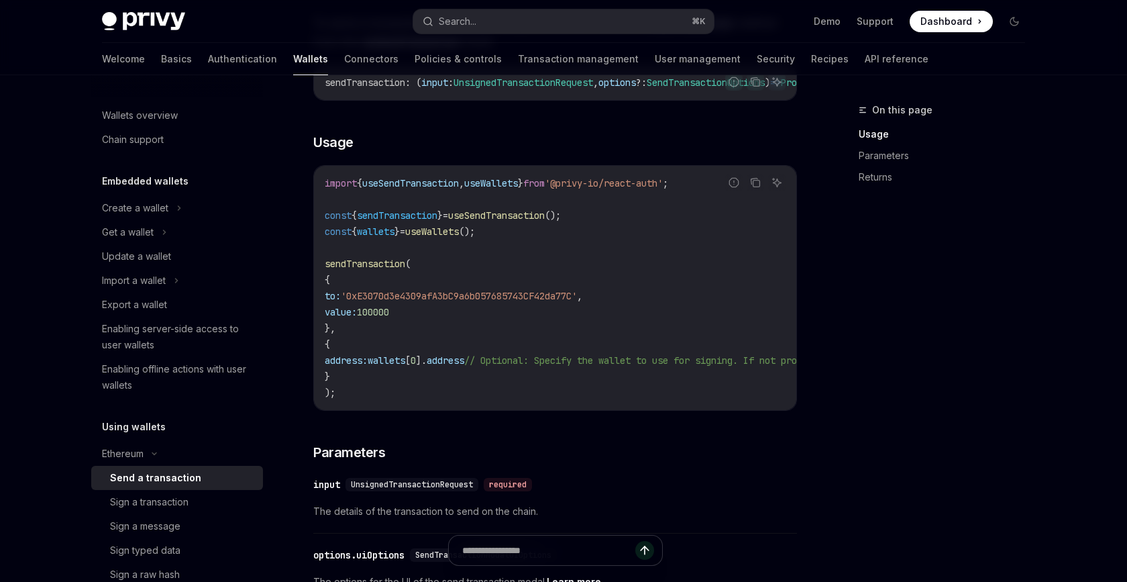
type textarea "*"
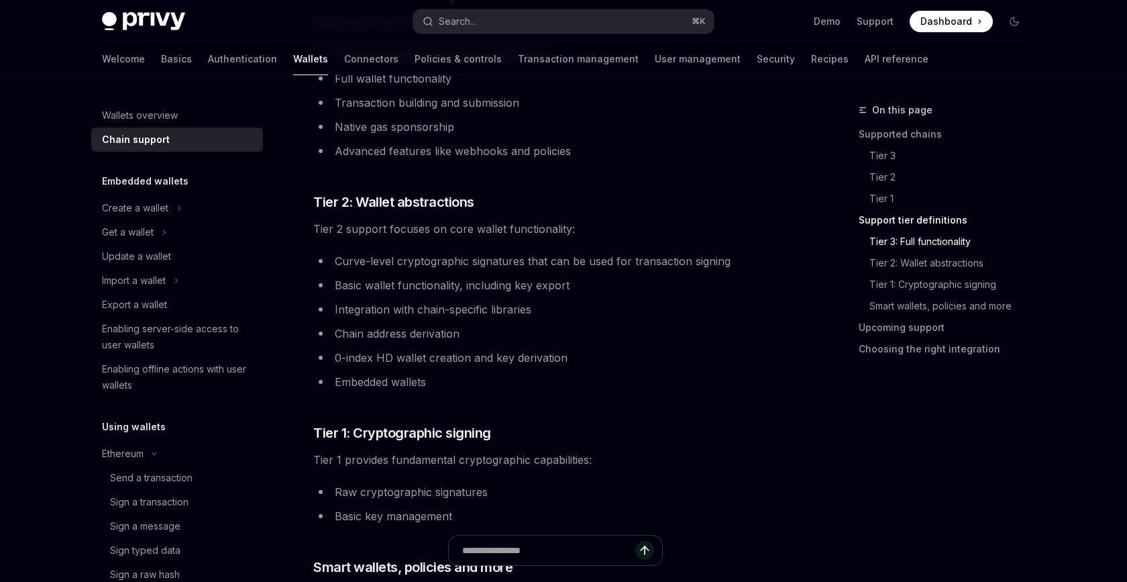
scroll to position [470, 0]
